Goal: Information Seeking & Learning: Find specific fact

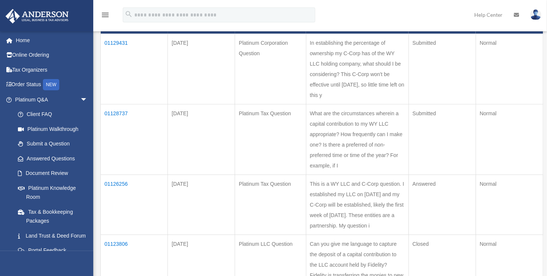
scroll to position [112, 0]
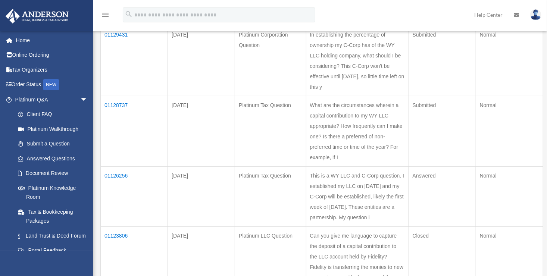
click at [116, 194] on td "01126256" at bounding box center [134, 197] width 67 height 60
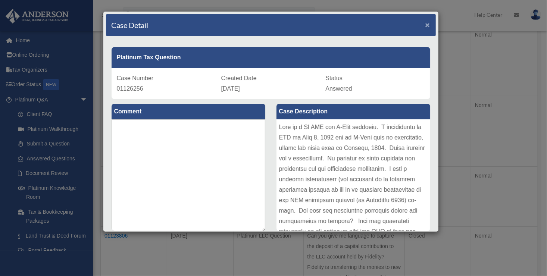
click at [425, 21] on span "×" at bounding box center [427, 25] width 5 height 9
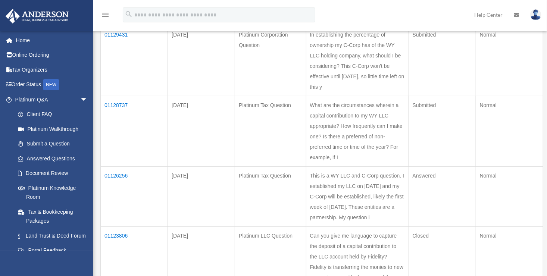
click at [120, 115] on td "01128737" at bounding box center [134, 131] width 67 height 71
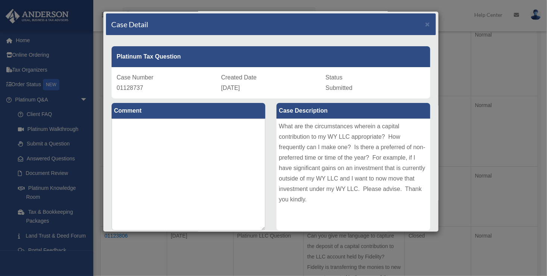
scroll to position [0, 0]
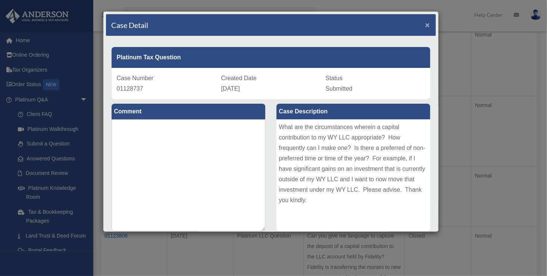
click at [425, 24] on span "×" at bounding box center [427, 25] width 5 height 9
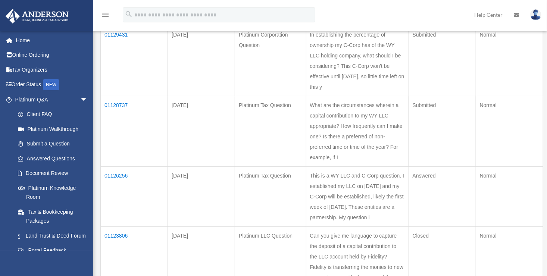
scroll to position [75, 0]
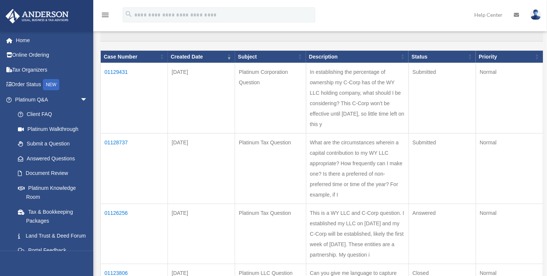
click at [113, 69] on td "01129431" at bounding box center [134, 98] width 67 height 71
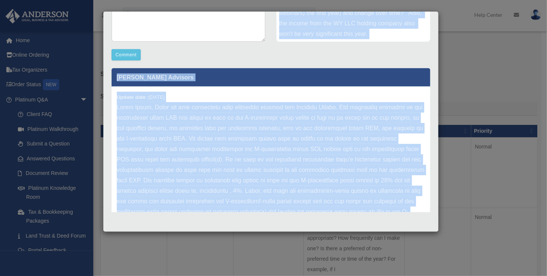
scroll to position [192, 0]
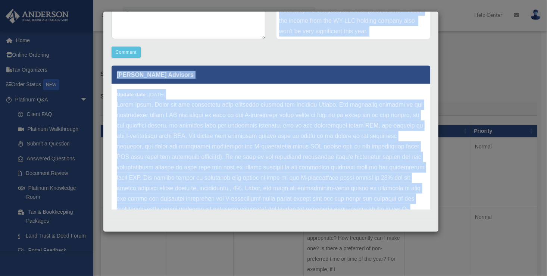
drag, startPoint x: 276, startPoint y: 127, endPoint x: 357, endPoint y: 240, distance: 139.1
click at [357, 240] on div "Case Detail × Platinum Corporation Question Case Number 01129431 Created Date S…" at bounding box center [273, 138] width 547 height 276
copy div "In establishing the percentage of ownership my C-Corp has of the WY LLC holding…"
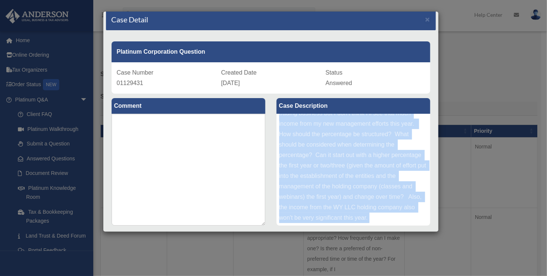
scroll to position [0, 0]
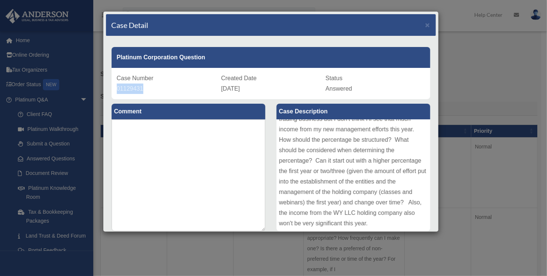
drag, startPoint x: 117, startPoint y: 86, endPoint x: 157, endPoint y: 91, distance: 40.6
click at [157, 91] on div "Case Number 01129431" at bounding box center [166, 83] width 99 height 21
drag, startPoint x: 157, startPoint y: 91, endPoint x: 137, endPoint y: 88, distance: 20.4
copy span "01129431"
click at [425, 21] on span "×" at bounding box center [427, 25] width 5 height 9
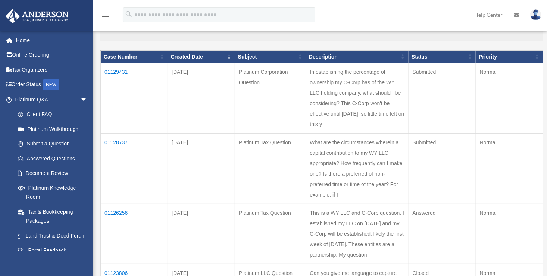
scroll to position [112, 0]
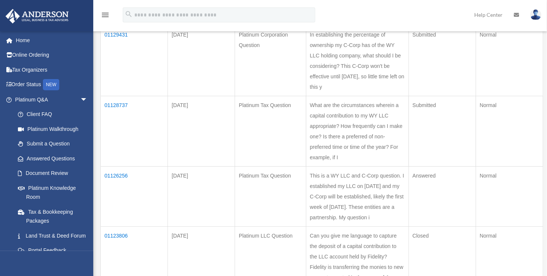
drag, startPoint x: 105, startPoint y: 113, endPoint x: 130, endPoint y: 113, distance: 25.4
click at [130, 113] on td "01128737" at bounding box center [134, 131] width 67 height 71
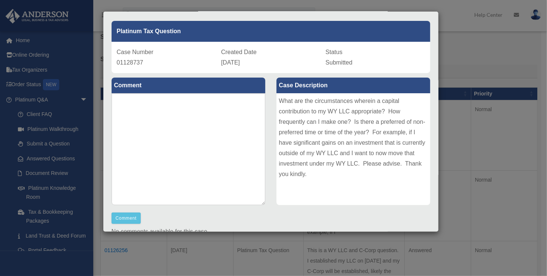
scroll to position [0, 0]
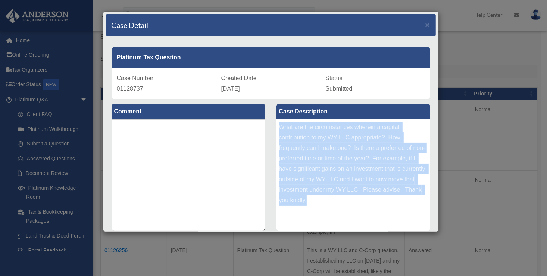
drag, startPoint x: 277, startPoint y: 125, endPoint x: 350, endPoint y: 198, distance: 103.1
click at [350, 198] on div "What are the circumstances wherein a capital contribution to my WY LLC appropri…" at bounding box center [353, 175] width 154 height 112
click at [425, 24] on span "×" at bounding box center [427, 25] width 5 height 9
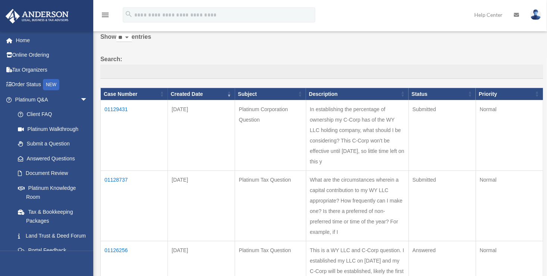
click at [109, 189] on td "01128737" at bounding box center [134, 206] width 67 height 71
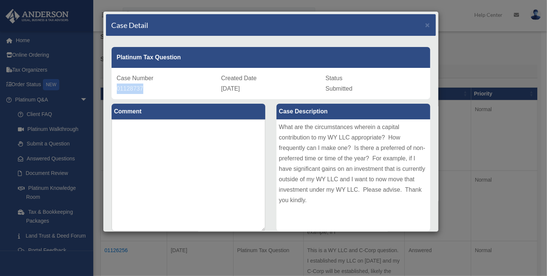
drag, startPoint x: 118, startPoint y: 88, endPoint x: 152, endPoint y: 88, distance: 34.7
click at [152, 88] on div "Case Number 01128737" at bounding box center [166, 83] width 99 height 21
drag, startPoint x: 152, startPoint y: 88, endPoint x: 140, endPoint y: 90, distance: 12.0
copy span "01128737"
click at [425, 24] on span "×" at bounding box center [427, 25] width 5 height 9
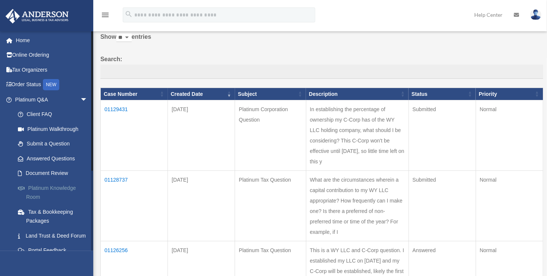
click at [51, 184] on link "Platinum Knowledge Room" at bounding box center [54, 193] width 88 height 24
click at [54, 185] on link "Platinum Knowledge Room" at bounding box center [54, 193] width 88 height 24
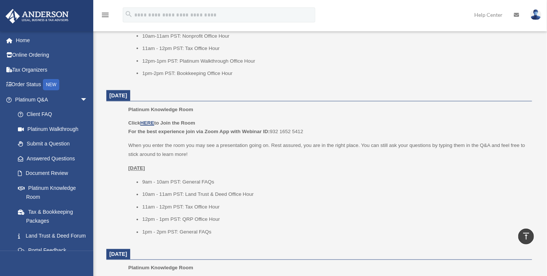
scroll to position [560, 0]
